Goal: Transaction & Acquisition: Purchase product/service

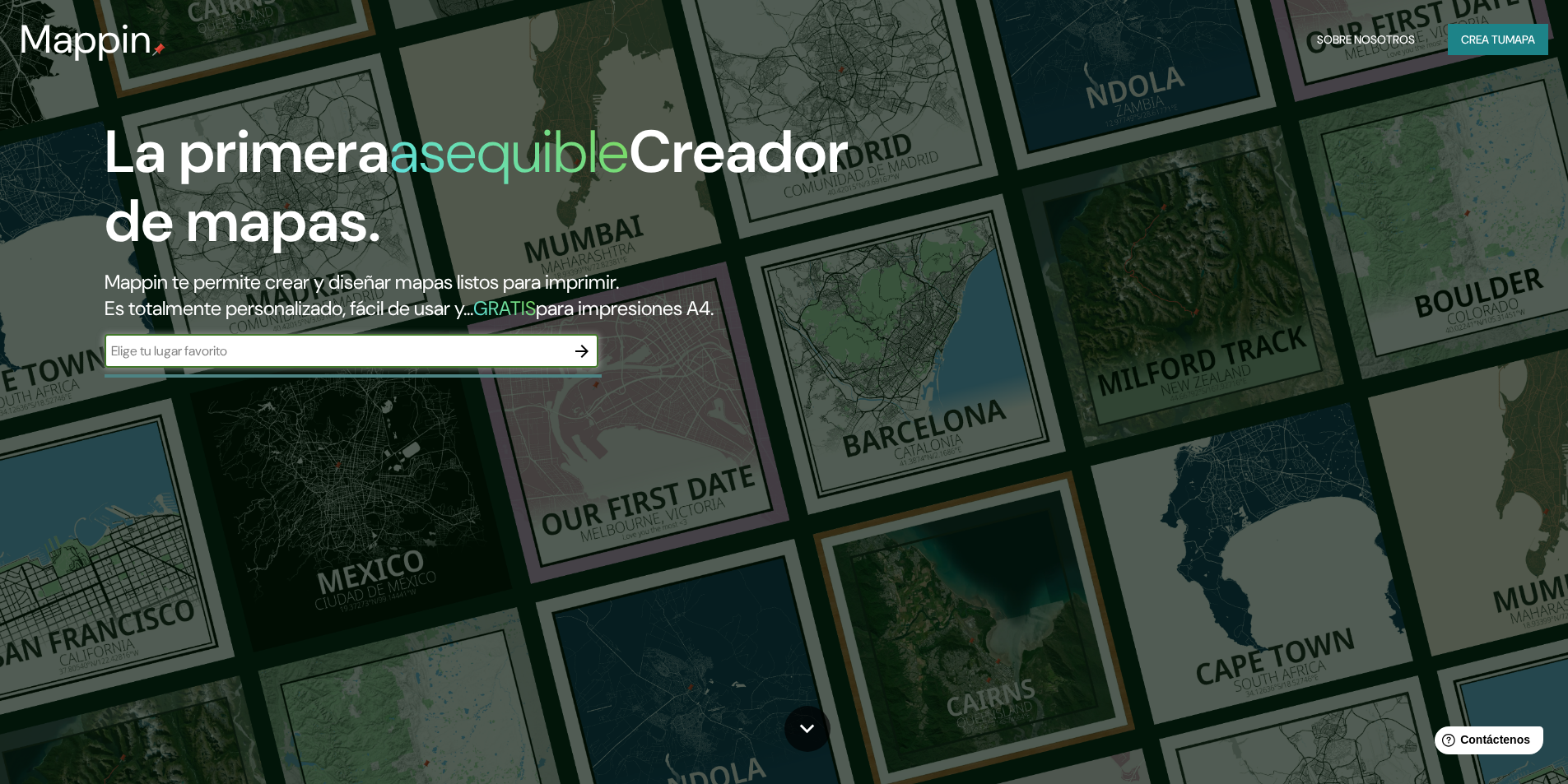
click at [585, 354] on icon "button" at bounding box center [581, 351] width 13 height 13
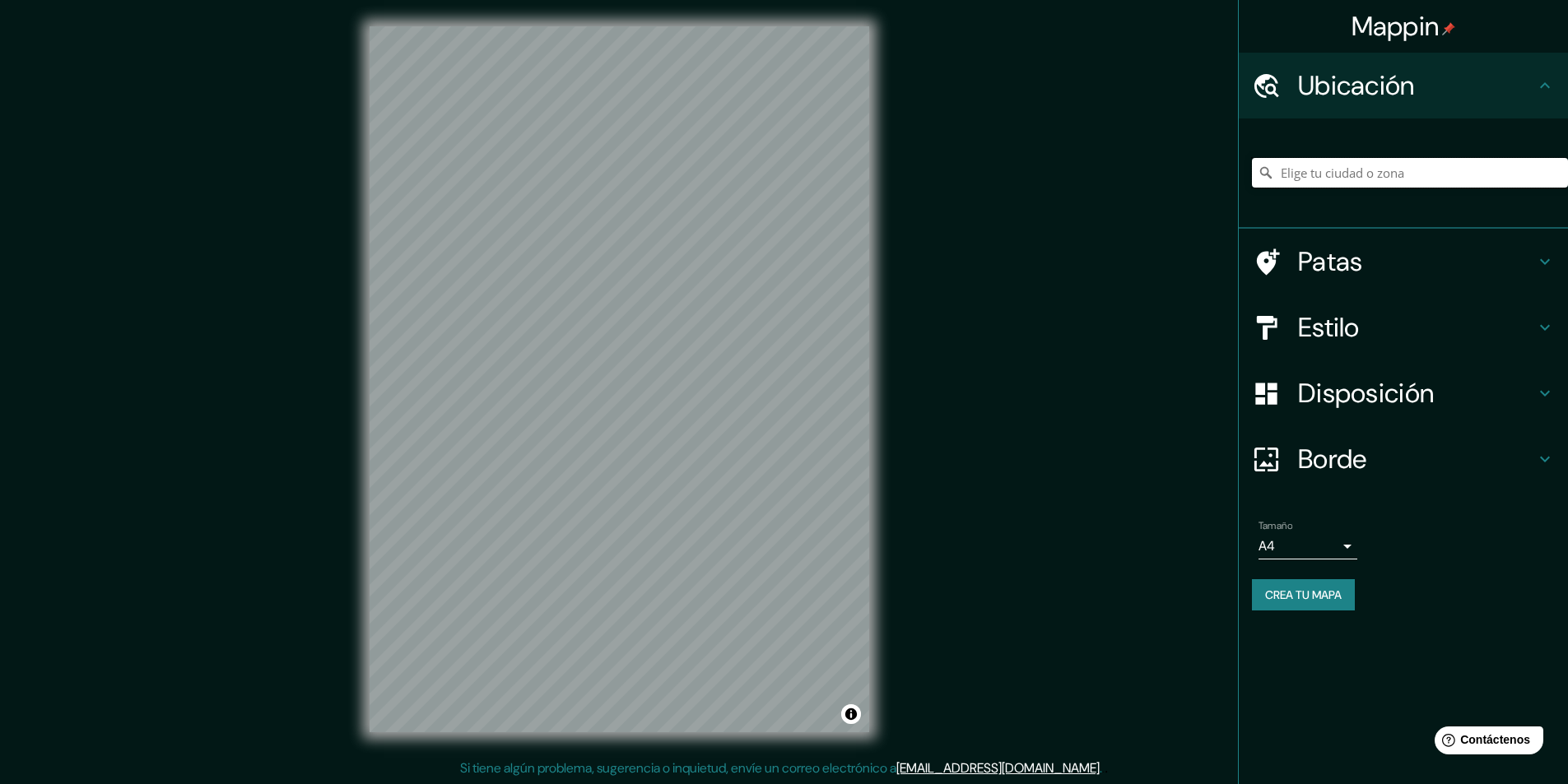
click at [1429, 182] on input "Elige tu ciudad o zona" at bounding box center [1409, 172] width 316 height 29
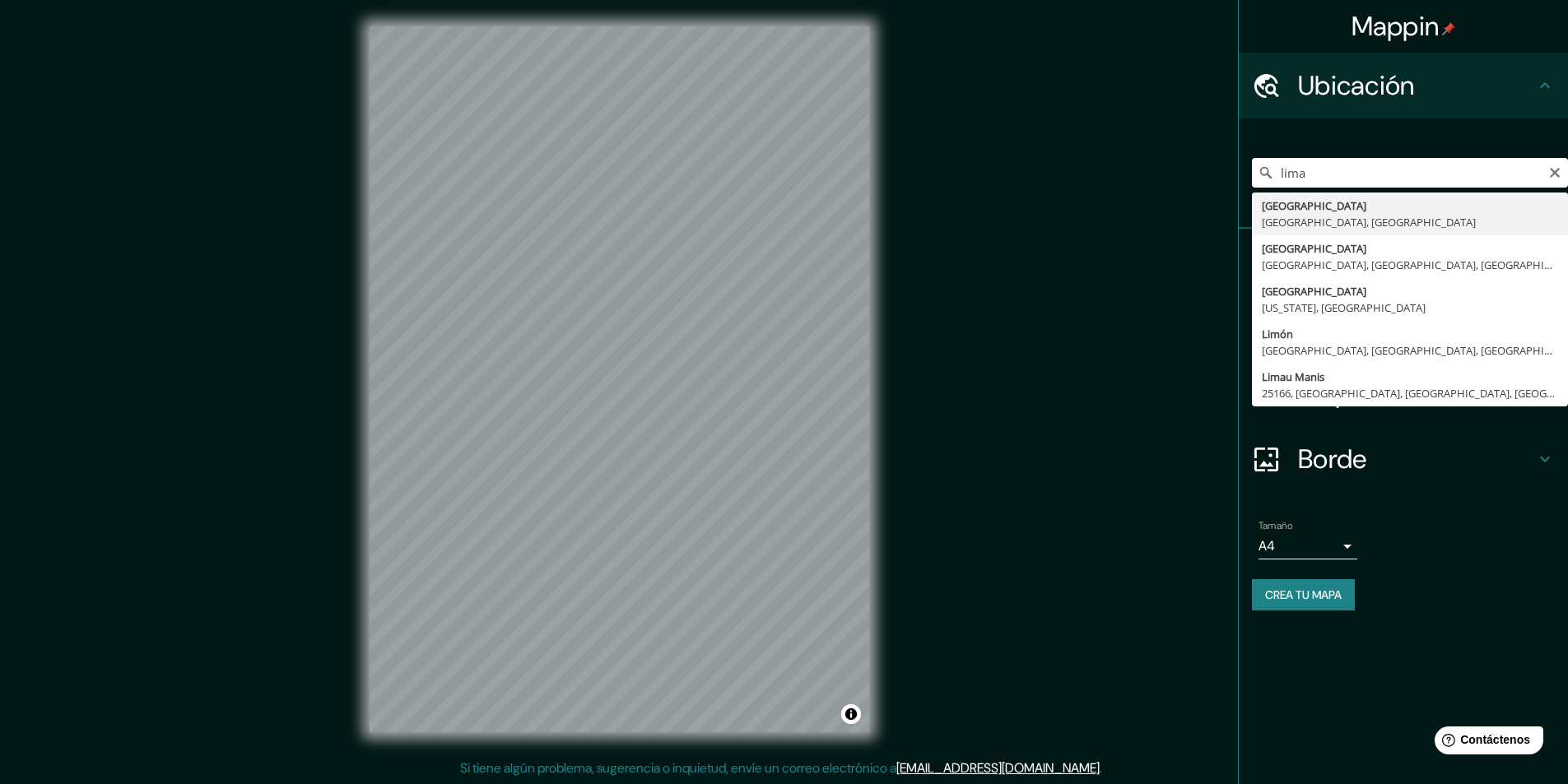
type input "[GEOGRAPHIC_DATA], [GEOGRAPHIC_DATA], [GEOGRAPHIC_DATA]"
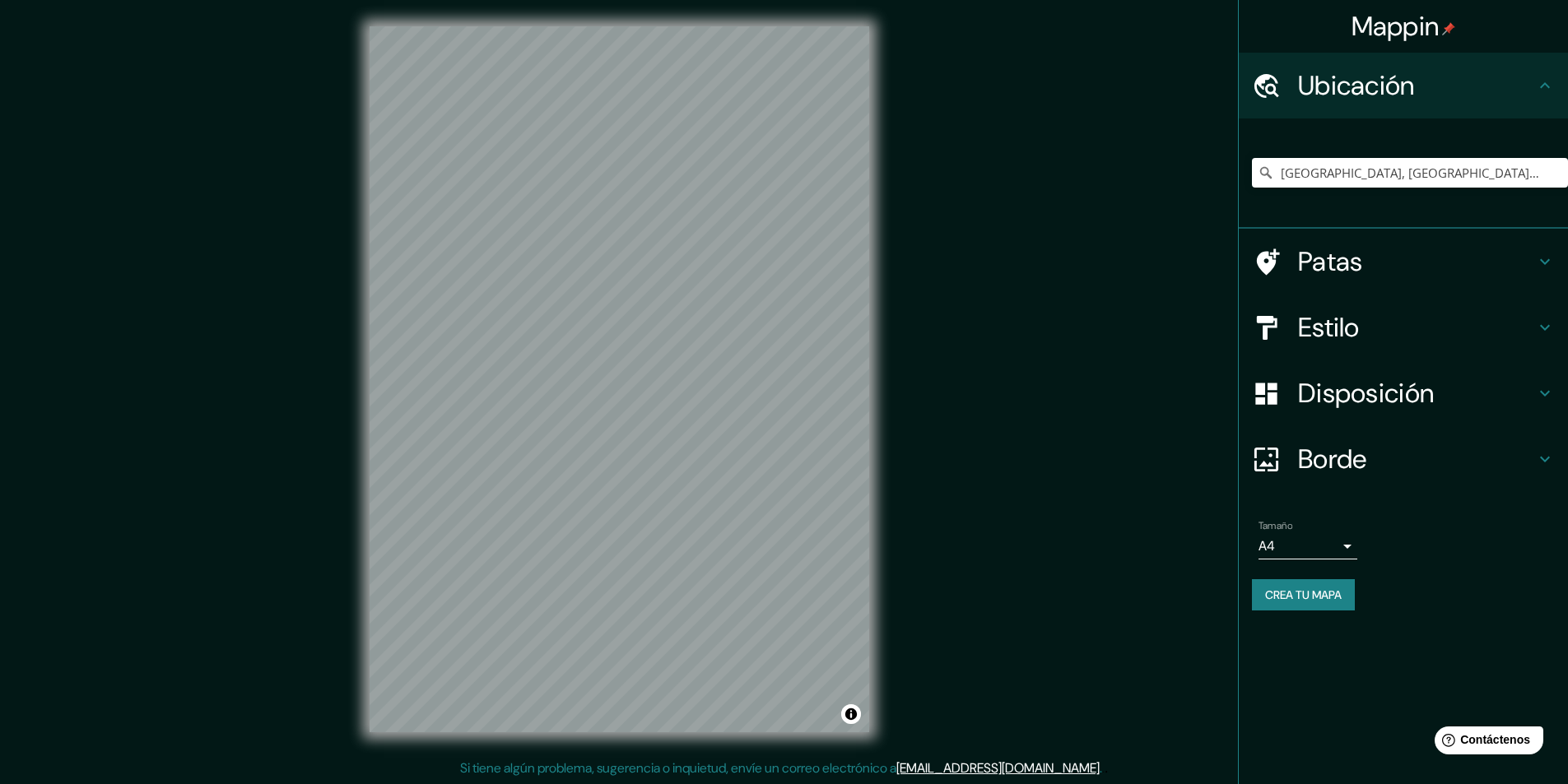
click at [1319, 261] on font "Patas" at bounding box center [1330, 261] width 65 height 35
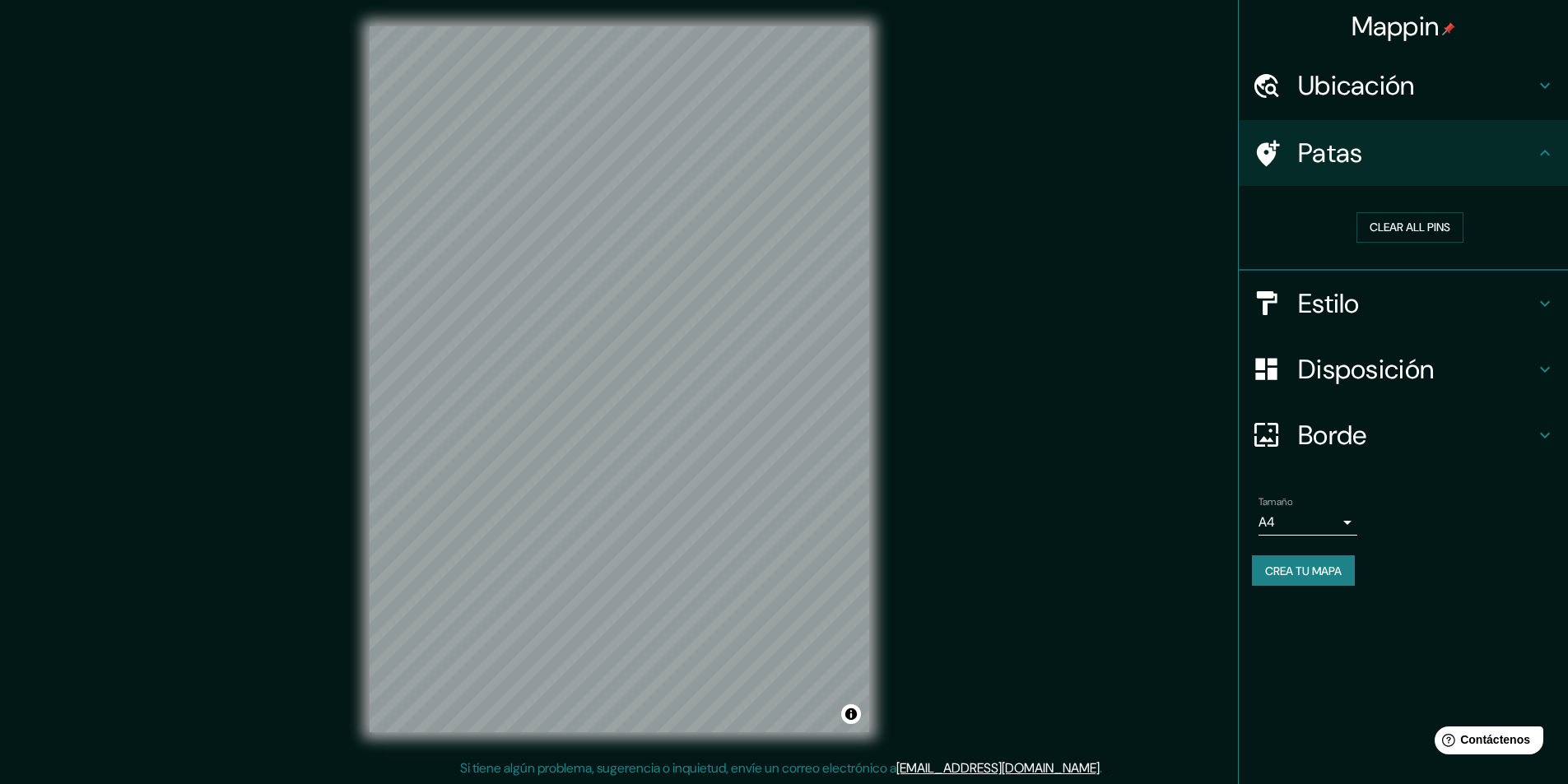
click at [1357, 158] on font "Patas" at bounding box center [1330, 152] width 65 height 35
click at [1545, 157] on icon at bounding box center [1545, 153] width 19 height 19
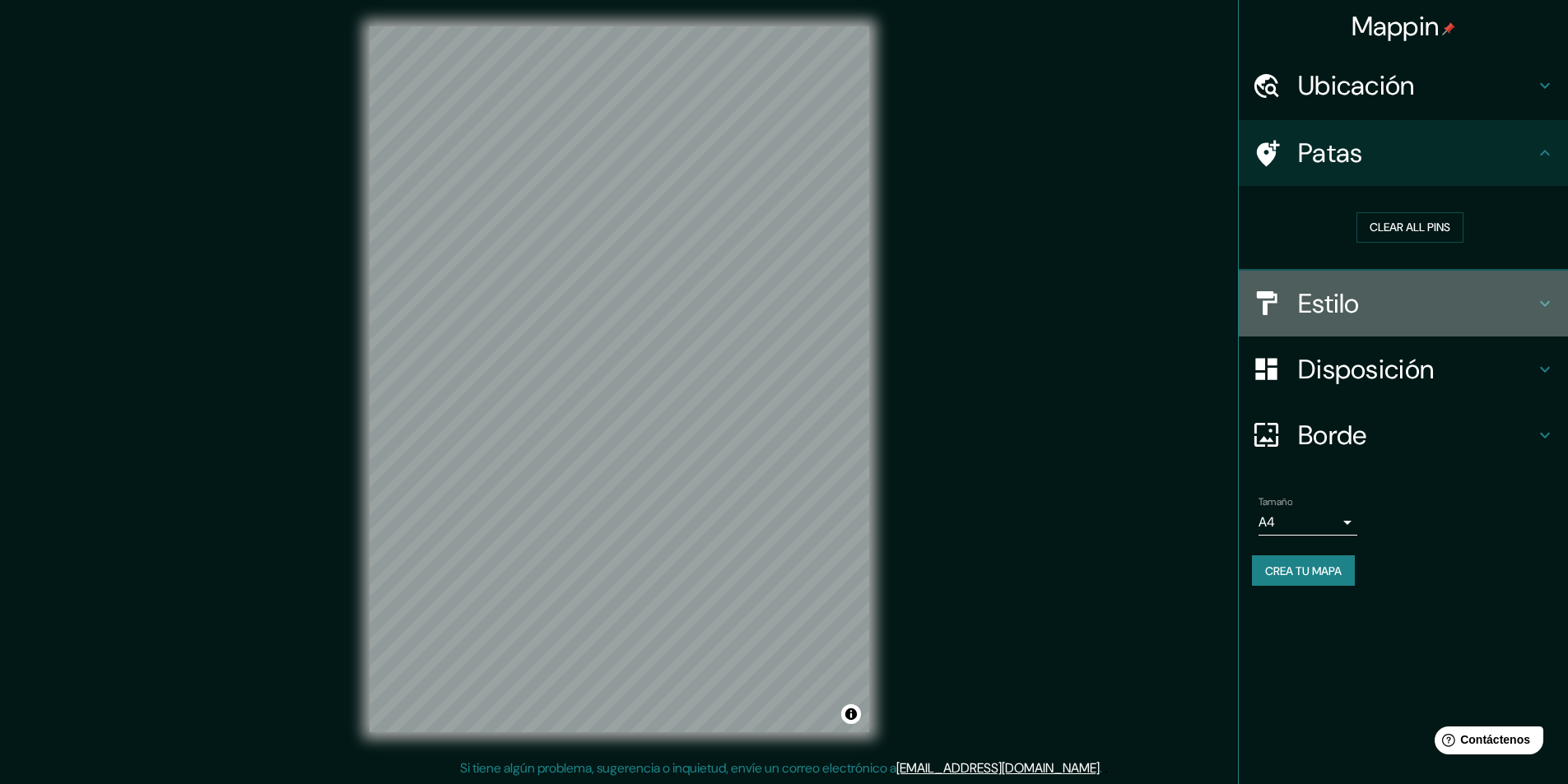
click at [1548, 306] on icon at bounding box center [1545, 304] width 19 height 19
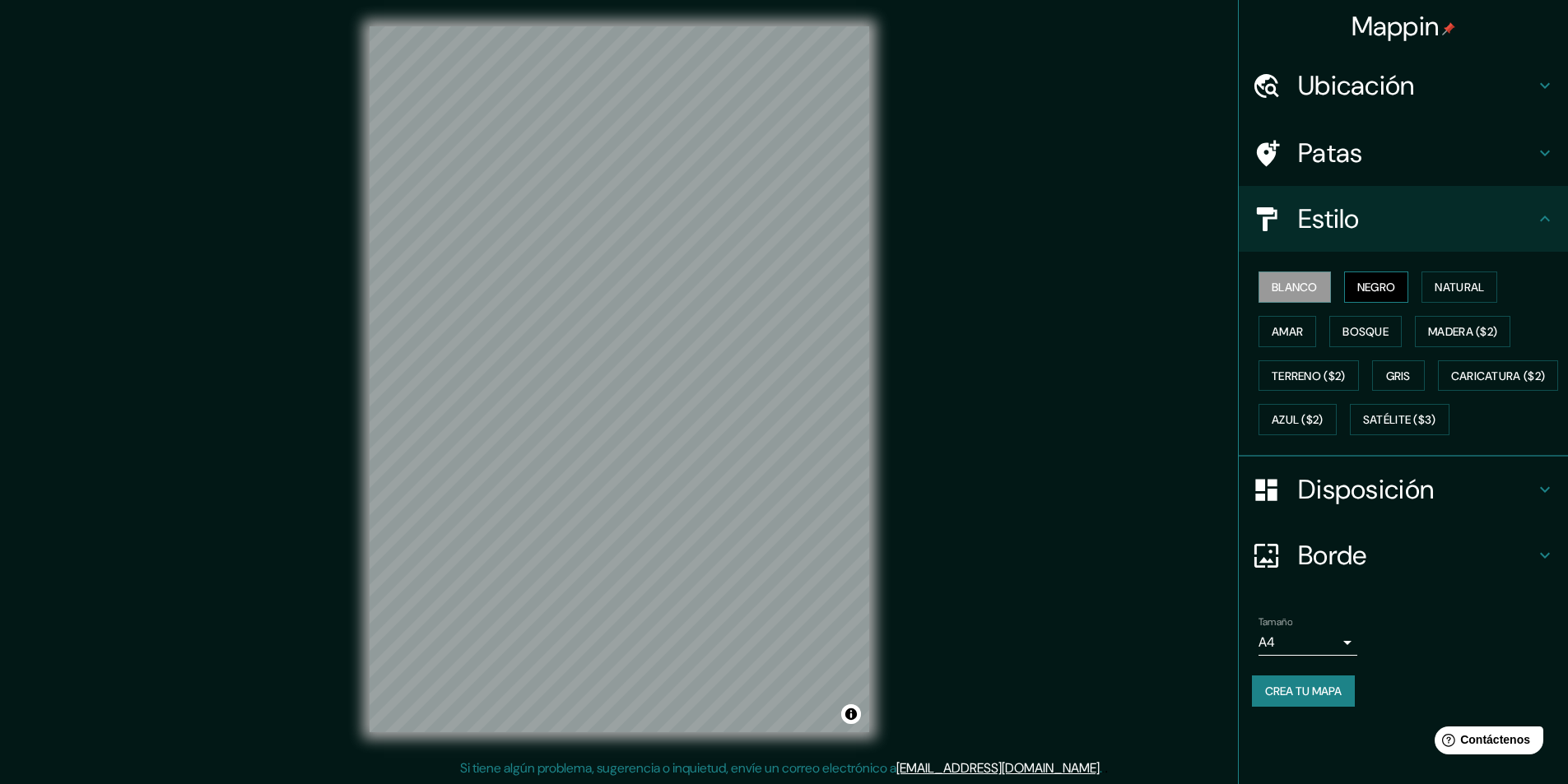
click at [1390, 295] on font "Negro" at bounding box center [1377, 287] width 39 height 15
click at [1463, 289] on font "Natural" at bounding box center [1459, 287] width 50 height 15
click at [1295, 326] on font "Amar" at bounding box center [1287, 331] width 31 height 15
click at [1354, 337] on font "Bosque" at bounding box center [1365, 331] width 46 height 15
click at [1376, 285] on font "Negro" at bounding box center [1377, 287] width 39 height 15
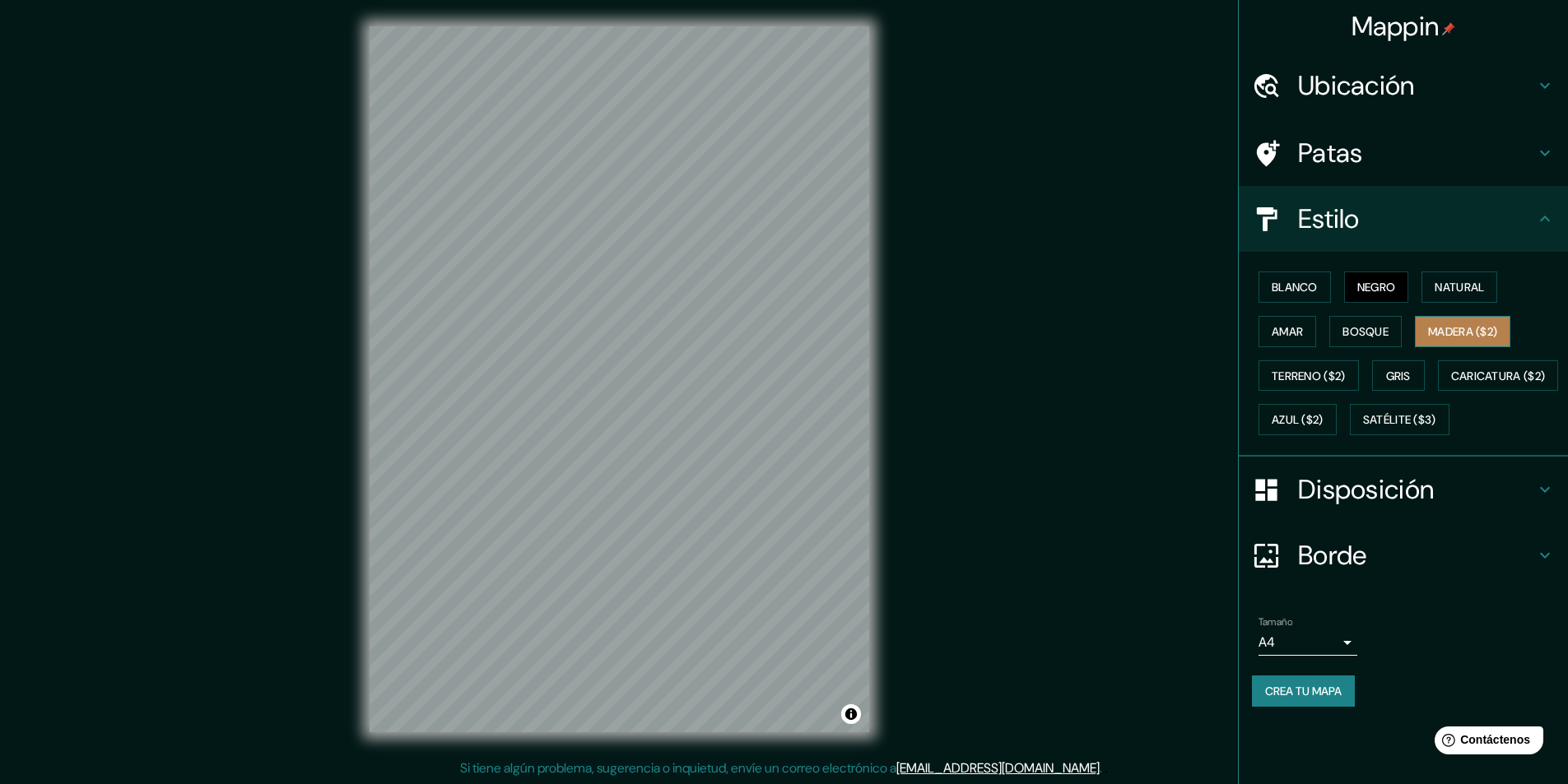
click at [1479, 327] on font "Madera ($2)" at bounding box center [1463, 331] width 69 height 15
click at [1337, 382] on font "Terreno ($2)" at bounding box center [1309, 376] width 74 height 15
click at [1418, 383] on button "Gris" at bounding box center [1398, 376] width 52 height 31
click at [1451, 384] on font "Caricatura ($2)" at bounding box center [1498, 376] width 95 height 15
click at [1394, 376] on font "Gris" at bounding box center [1399, 376] width 25 height 15
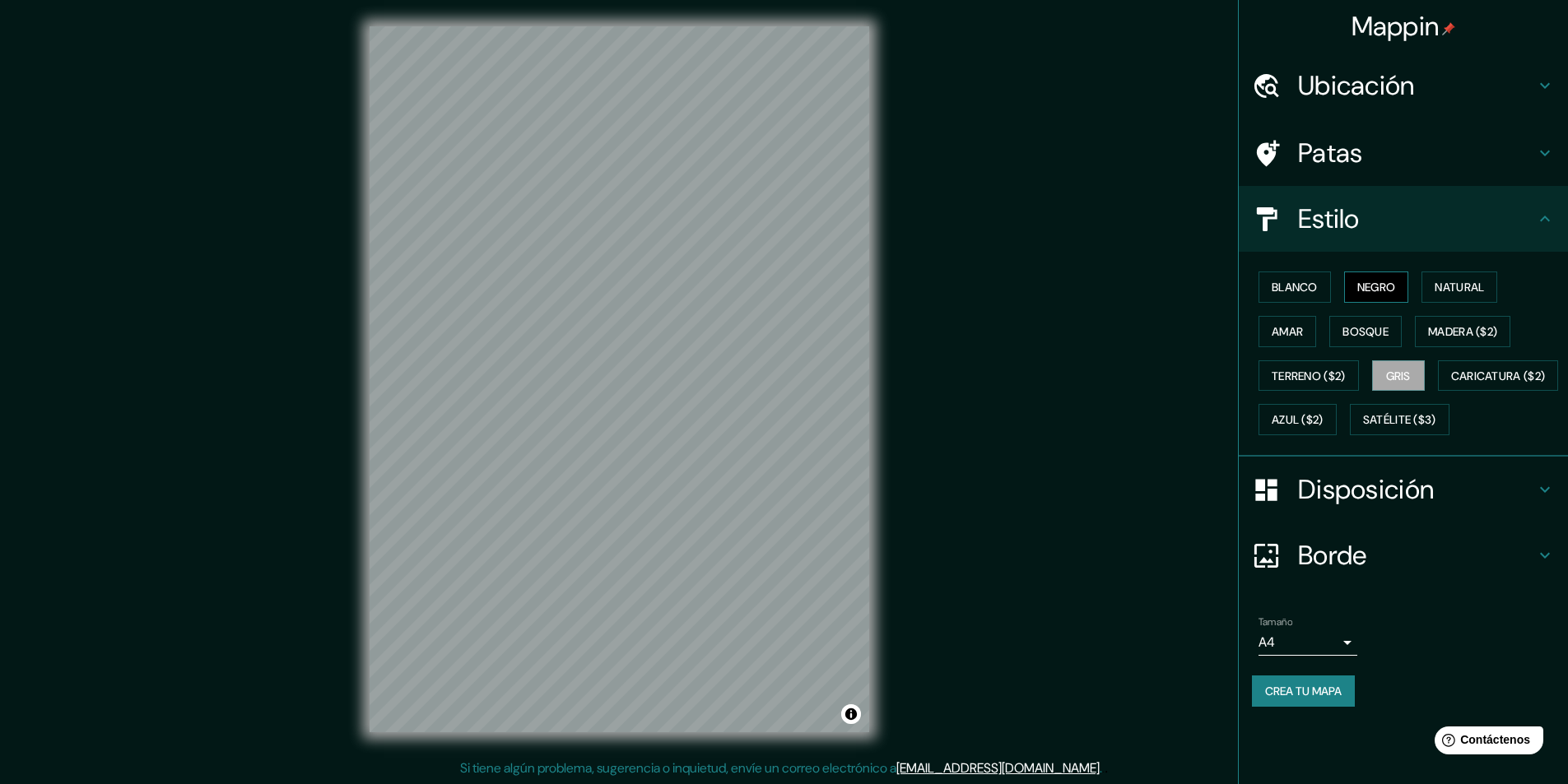
click at [1372, 279] on font "Negro" at bounding box center [1377, 287] width 39 height 21
click at [640, 300] on div at bounding box center [642, 299] width 13 height 13
click at [635, 296] on div at bounding box center [634, 298] width 13 height 13
